Goal: Task Accomplishment & Management: Use online tool/utility

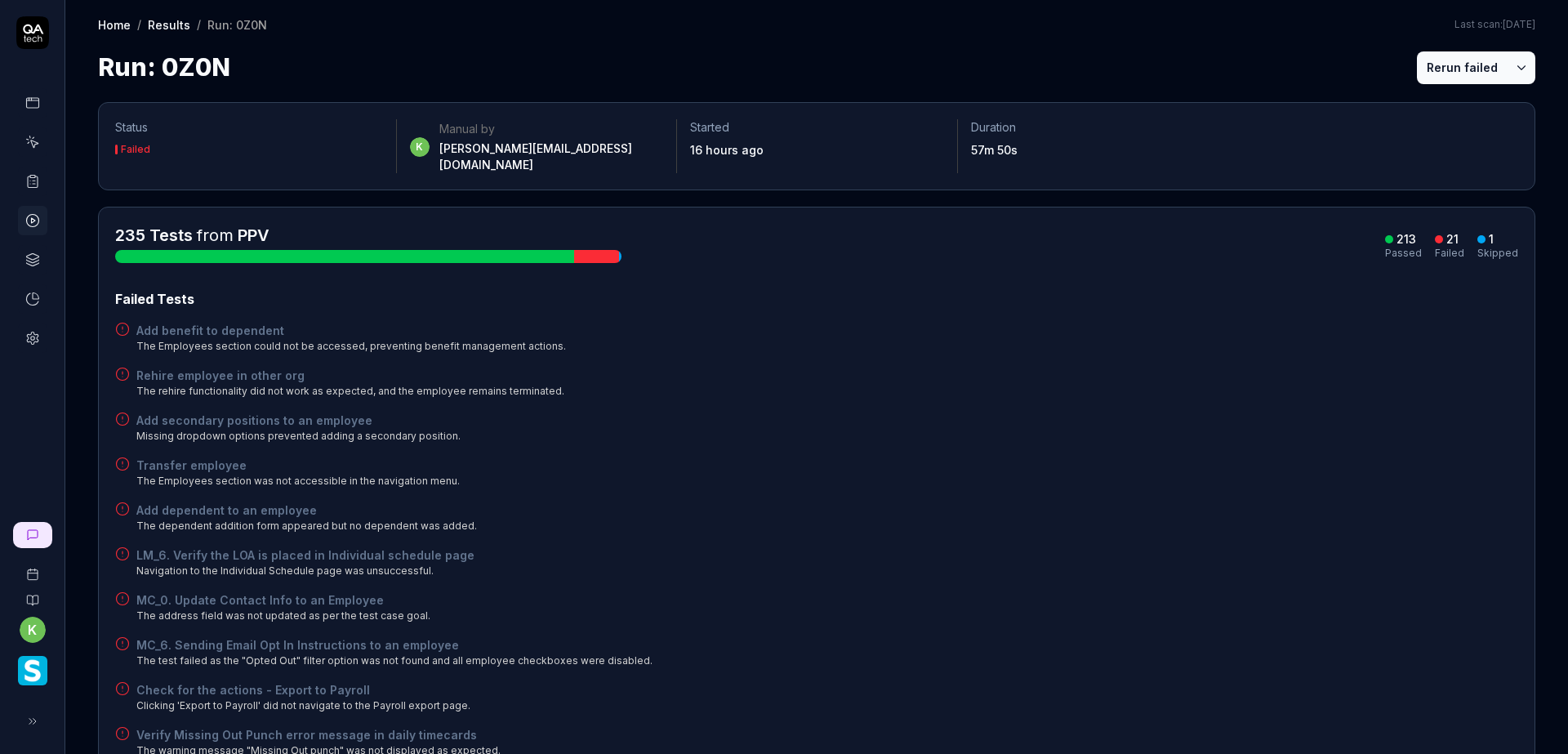
click at [1441, 74] on button "Rerun failed" at bounding box center [1462, 67] width 90 height 32
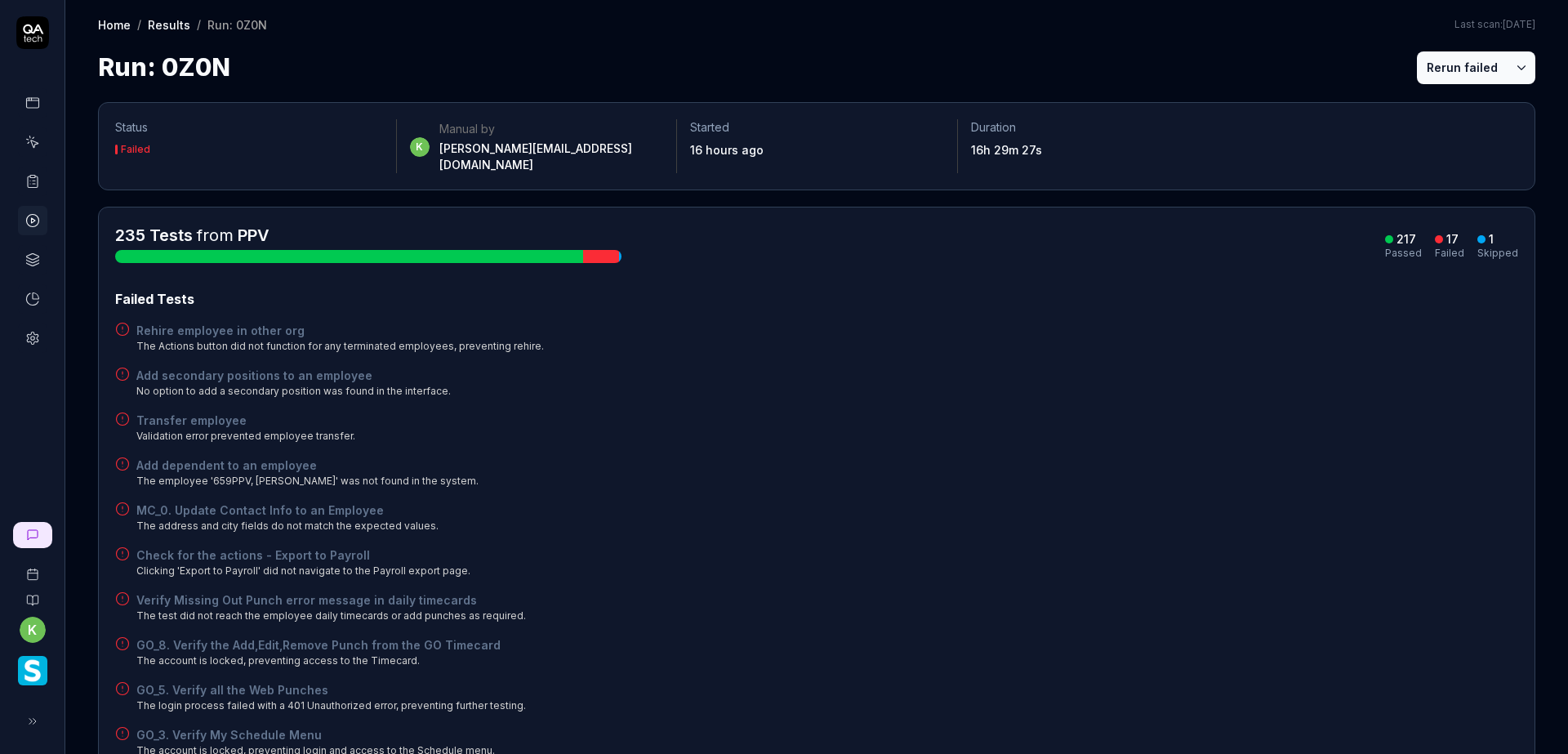
click at [1427, 72] on button "Rerun failed" at bounding box center [1462, 67] width 90 height 32
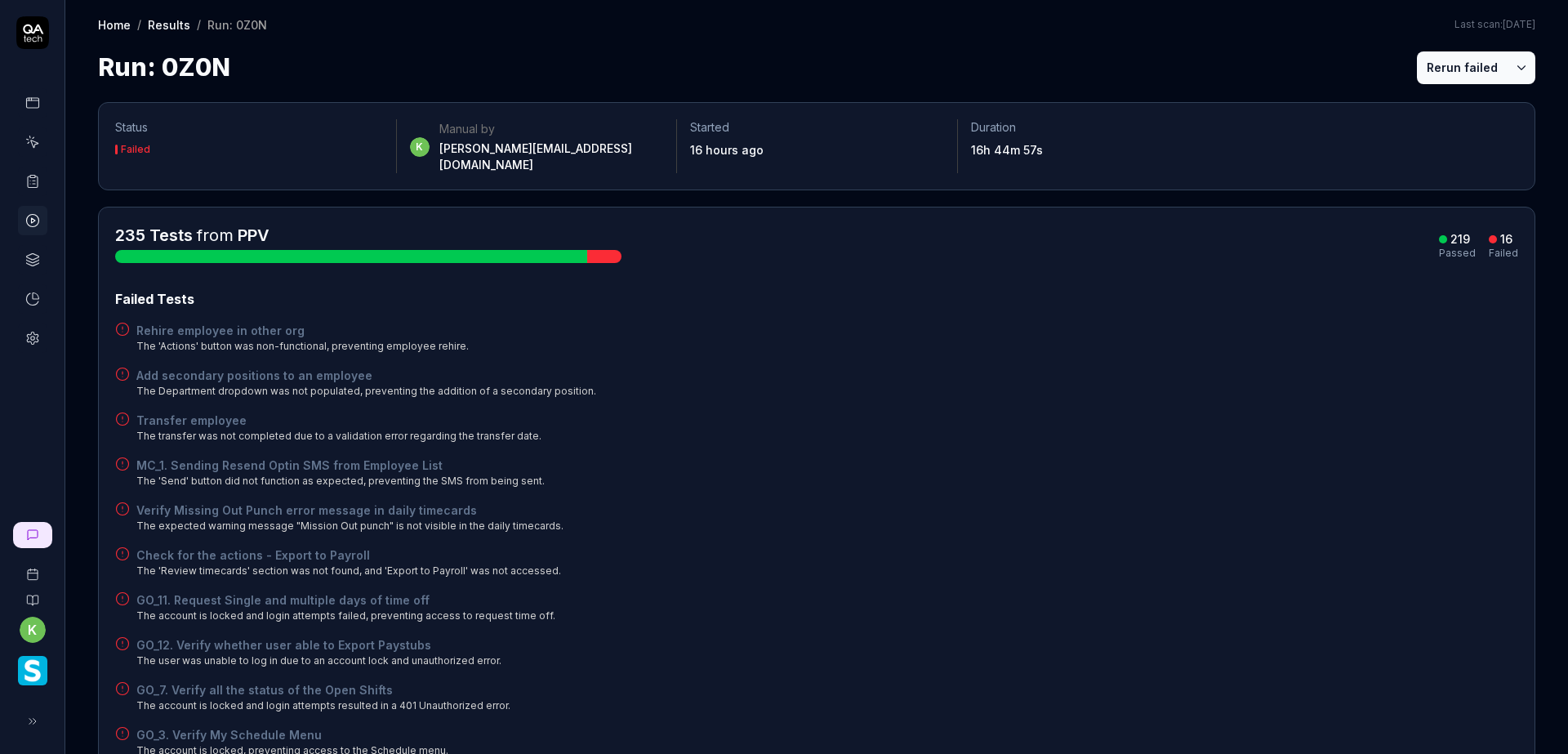
click at [1434, 72] on button "Rerun failed" at bounding box center [1462, 67] width 90 height 32
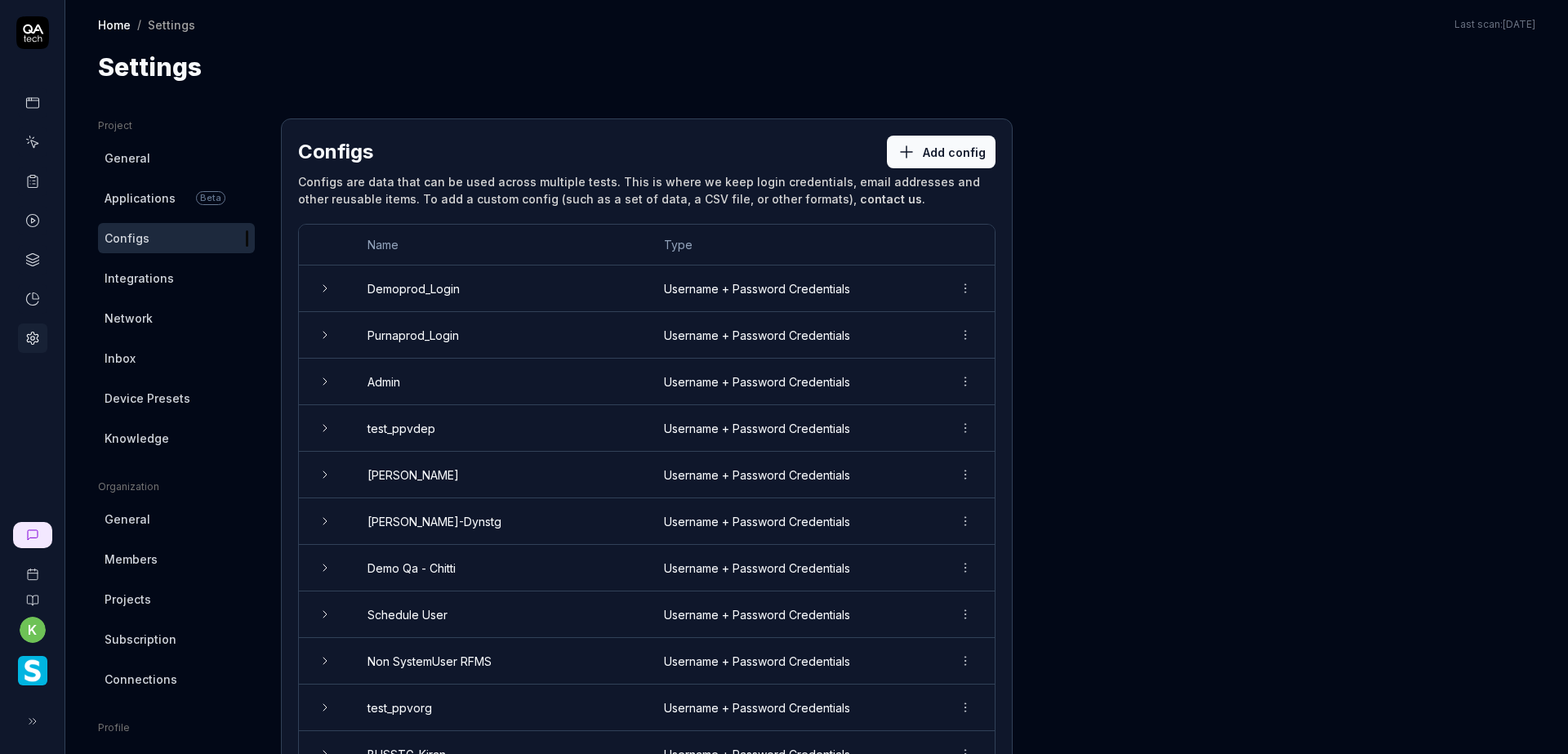
click at [32, 216] on icon at bounding box center [32, 221] width 15 height 15
